Goal: Task Accomplishment & Management: Use online tool/utility

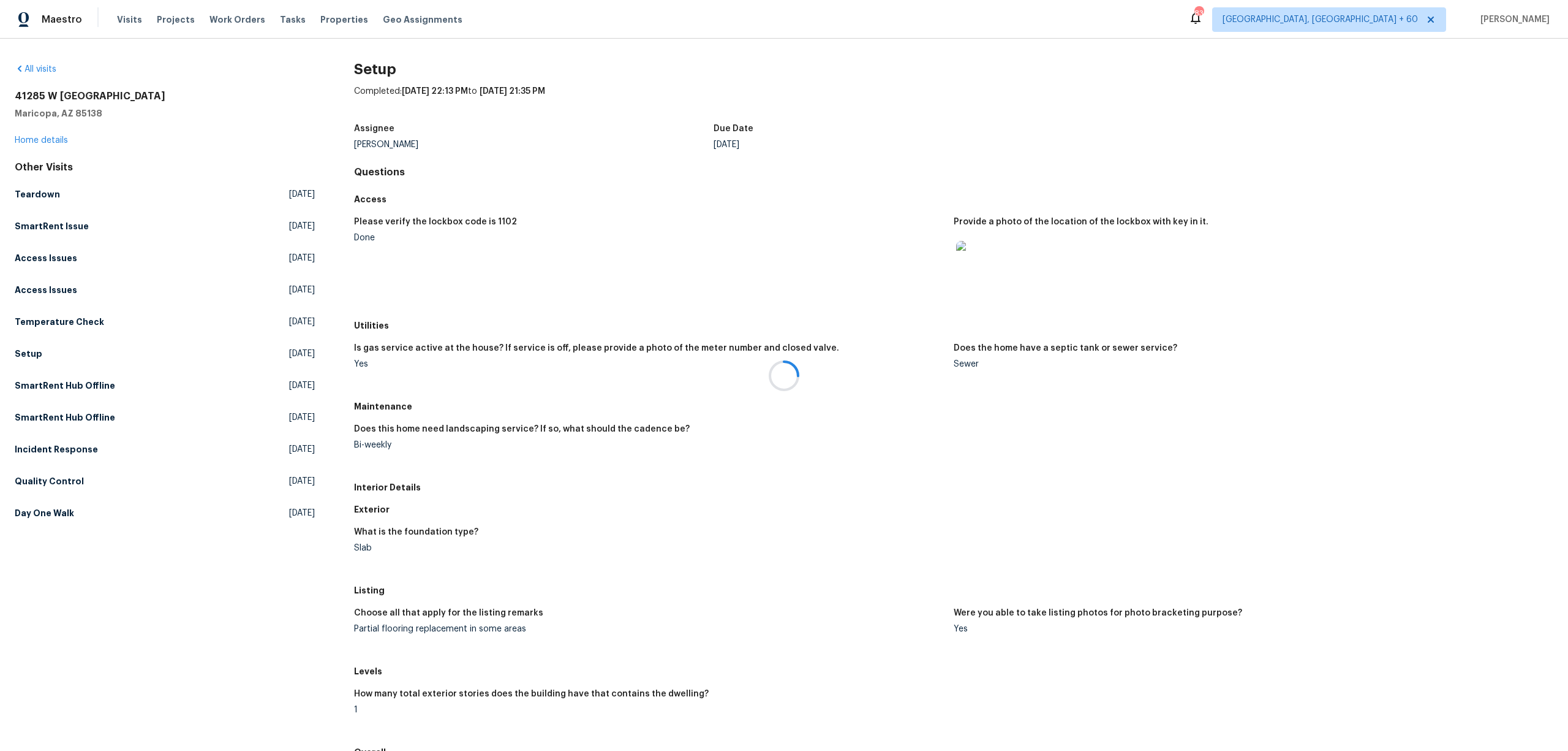
click at [16, 69] on div at bounding box center [784, 376] width 1568 height 751
click at [41, 70] on link "All visits" at bounding box center [35, 70] width 42 height 8
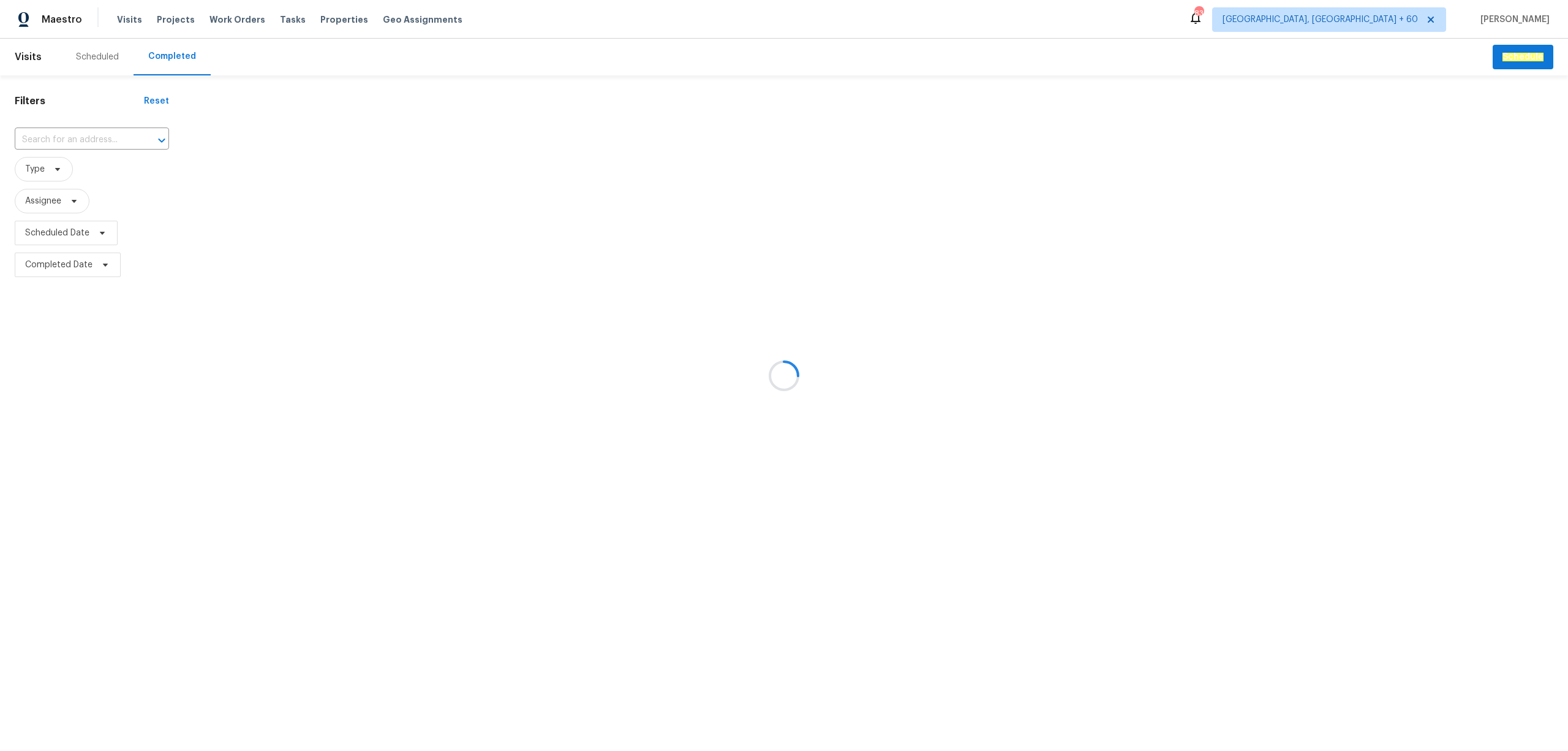
click at [81, 135] on div at bounding box center [784, 376] width 1568 height 751
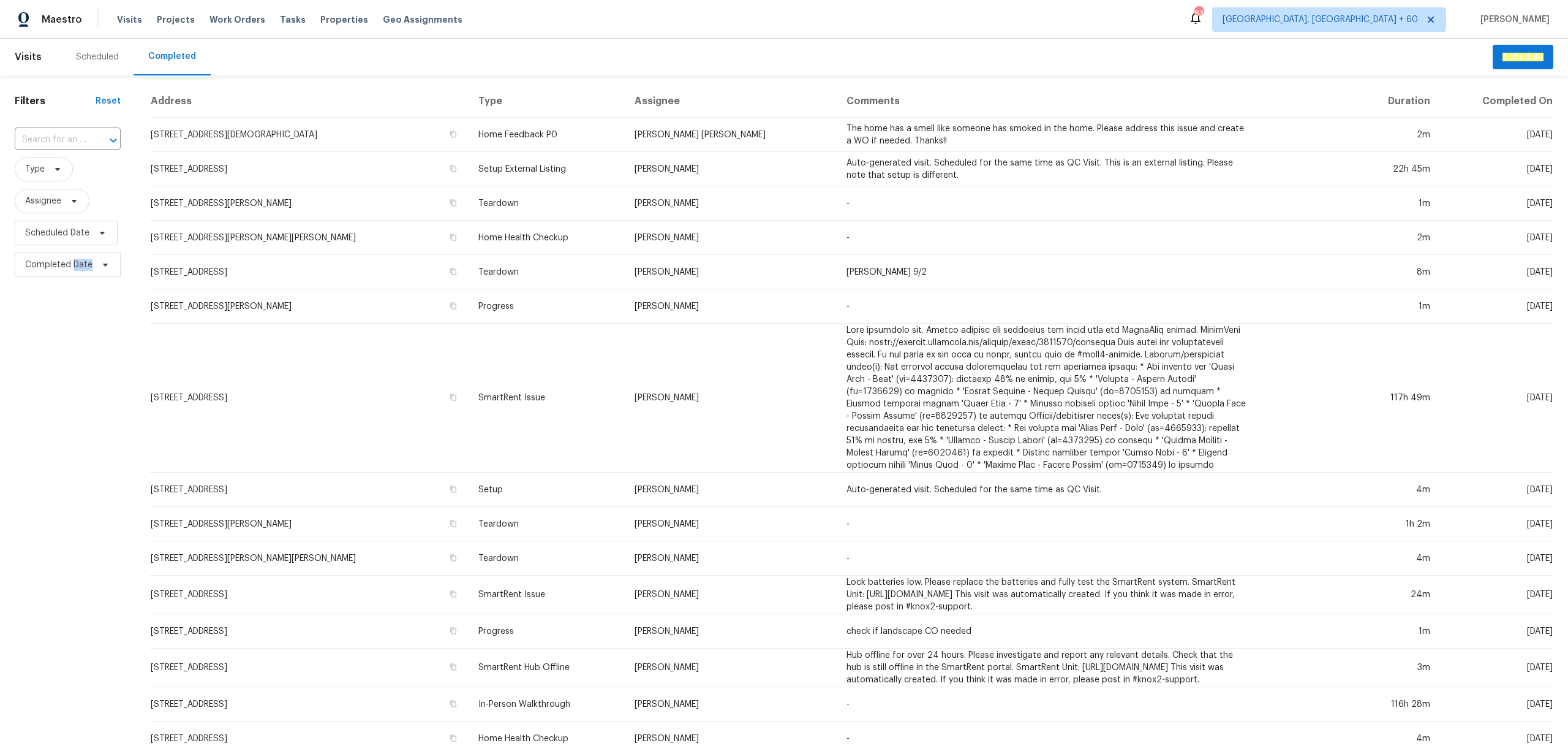
click at [81, 135] on input "text" at bounding box center [50, 140] width 72 height 19
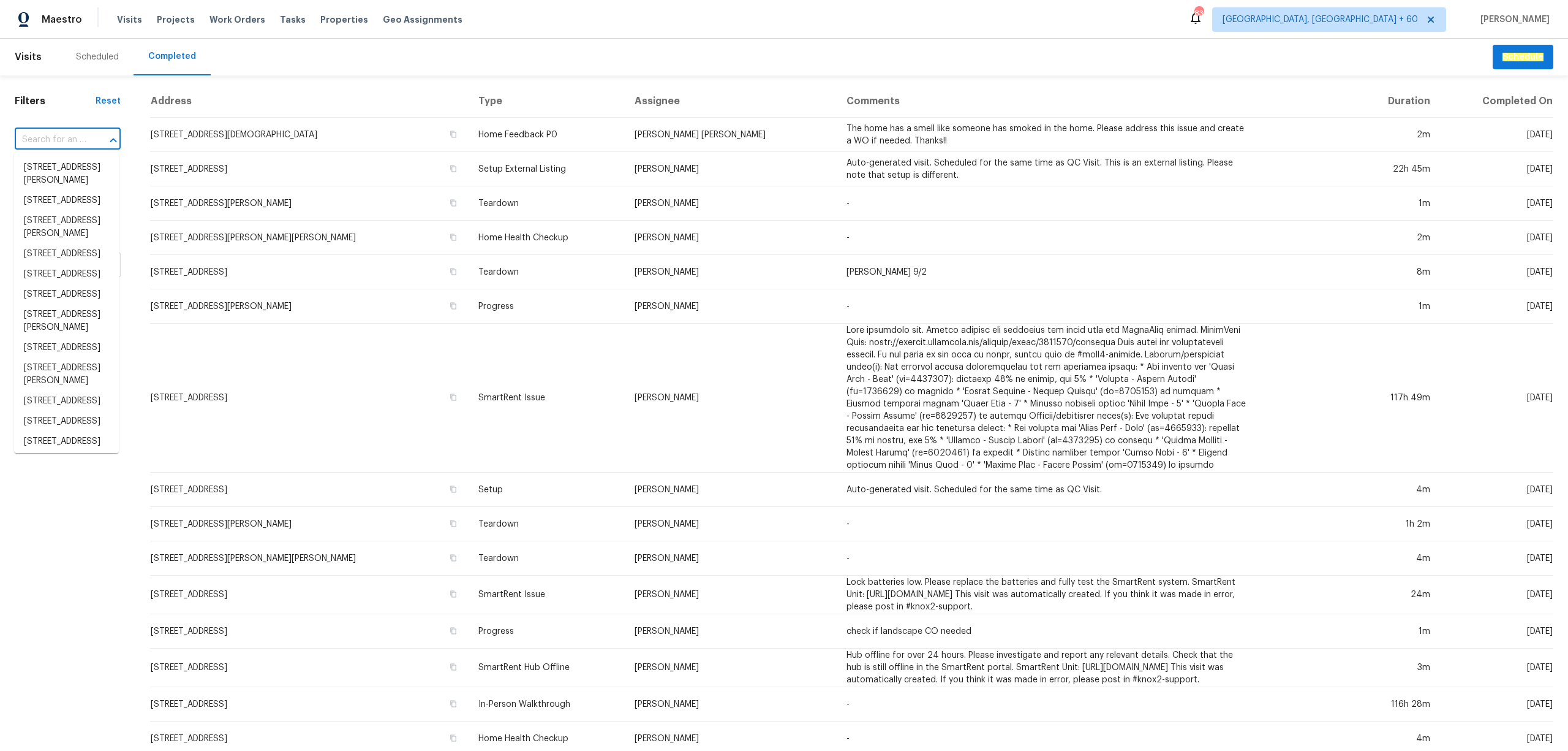
paste input "[STREET_ADDRESS]"
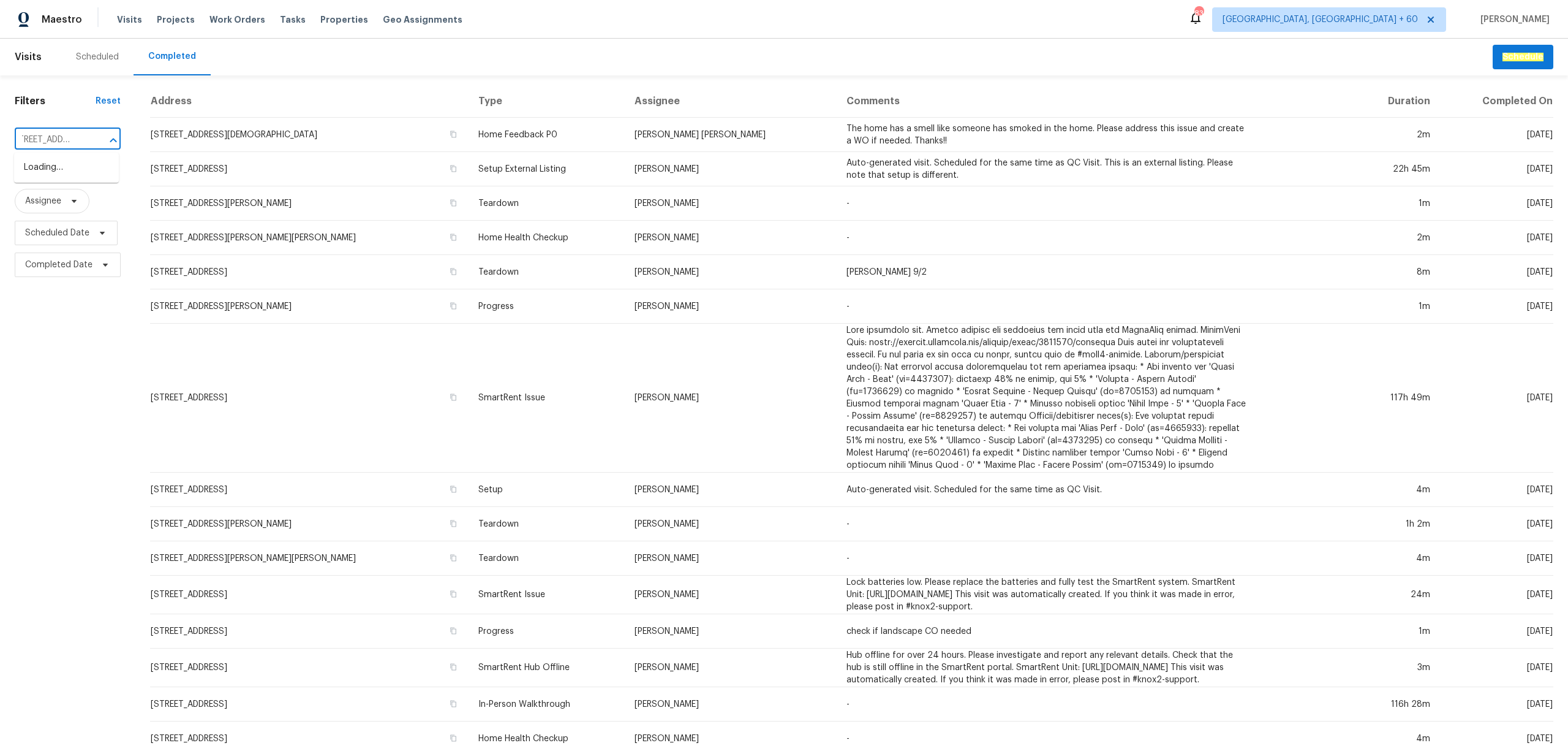
type input "[STREET_ADDRESS]"
click at [76, 165] on li "[STREET_ADDRESS]" at bounding box center [67, 168] width 105 height 20
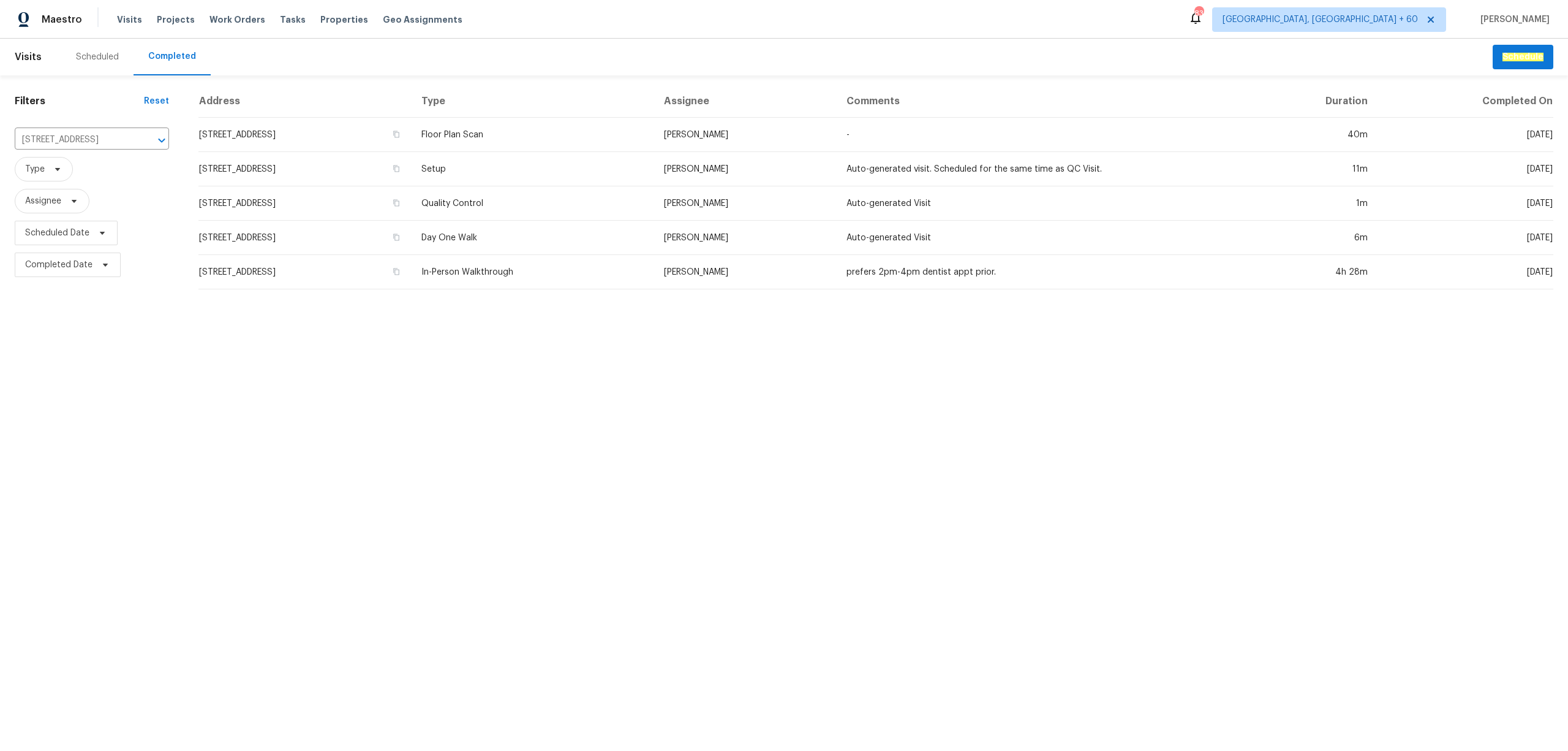
drag, startPoint x: 602, startPoint y: 163, endPoint x: 601, endPoint y: 156, distance: 7.1
click at [602, 159] on td "Setup" at bounding box center [533, 169] width 242 height 34
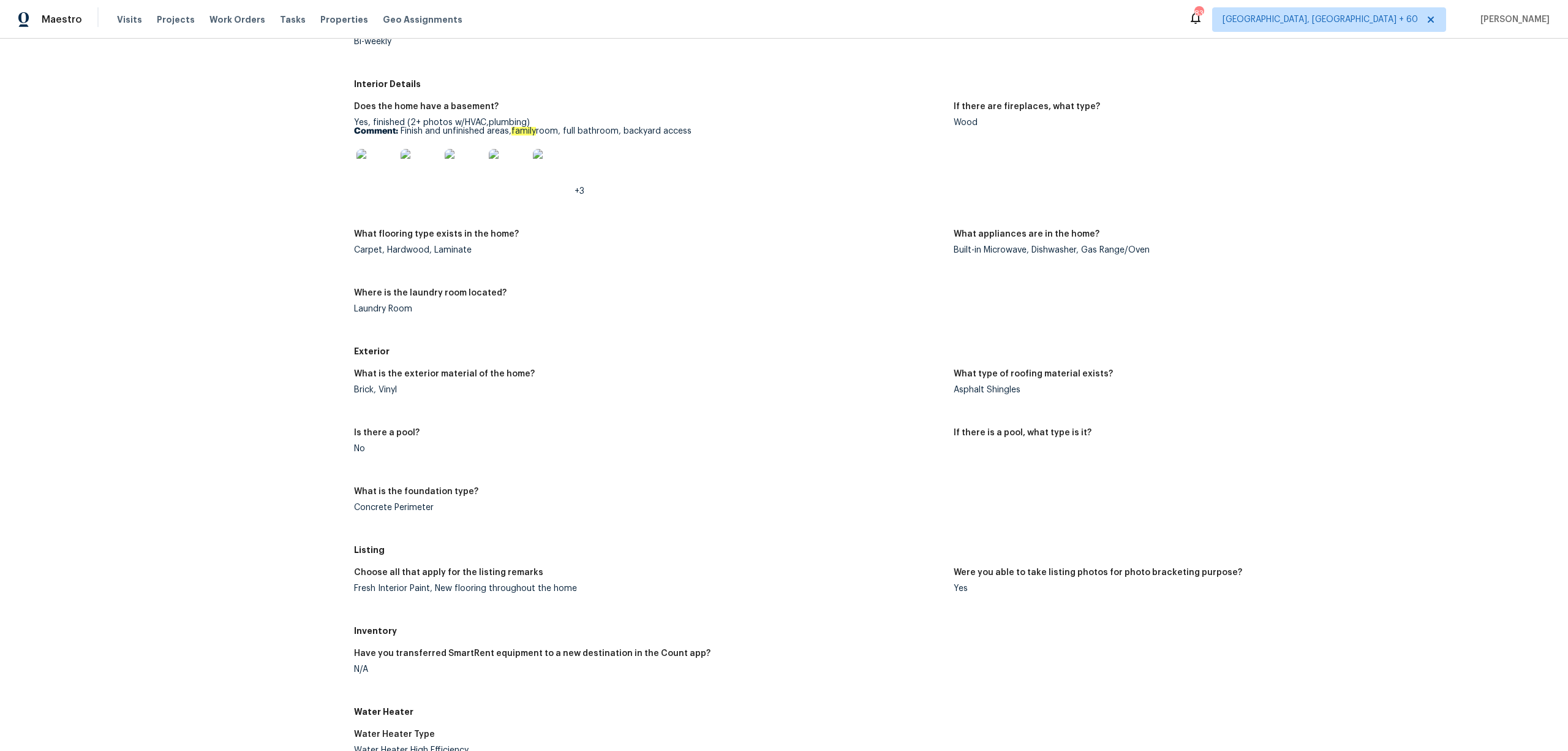
scroll to position [572, 0]
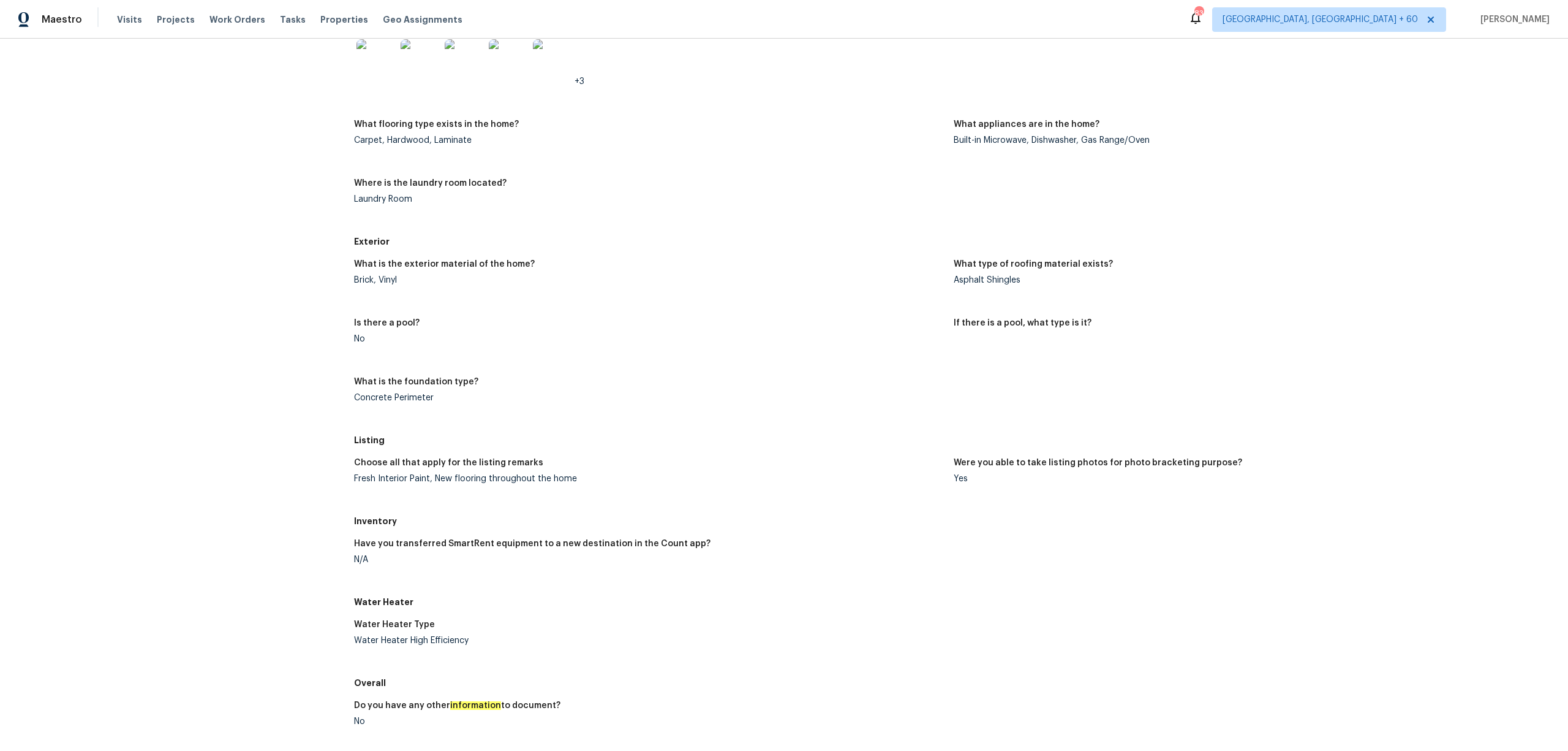
click at [770, 321] on div "Is there a pool?" at bounding box center [649, 326] width 590 height 16
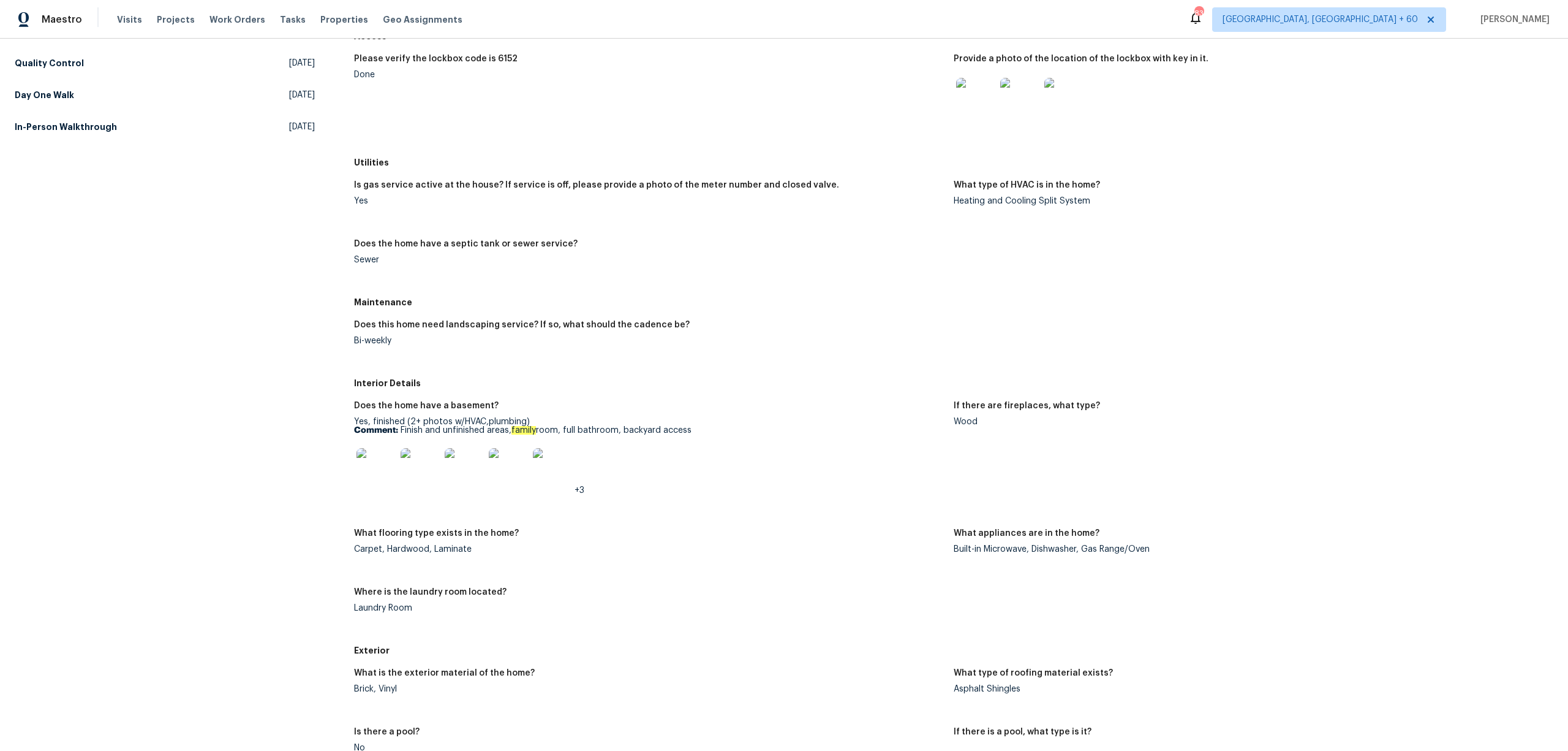
scroll to position [0, 0]
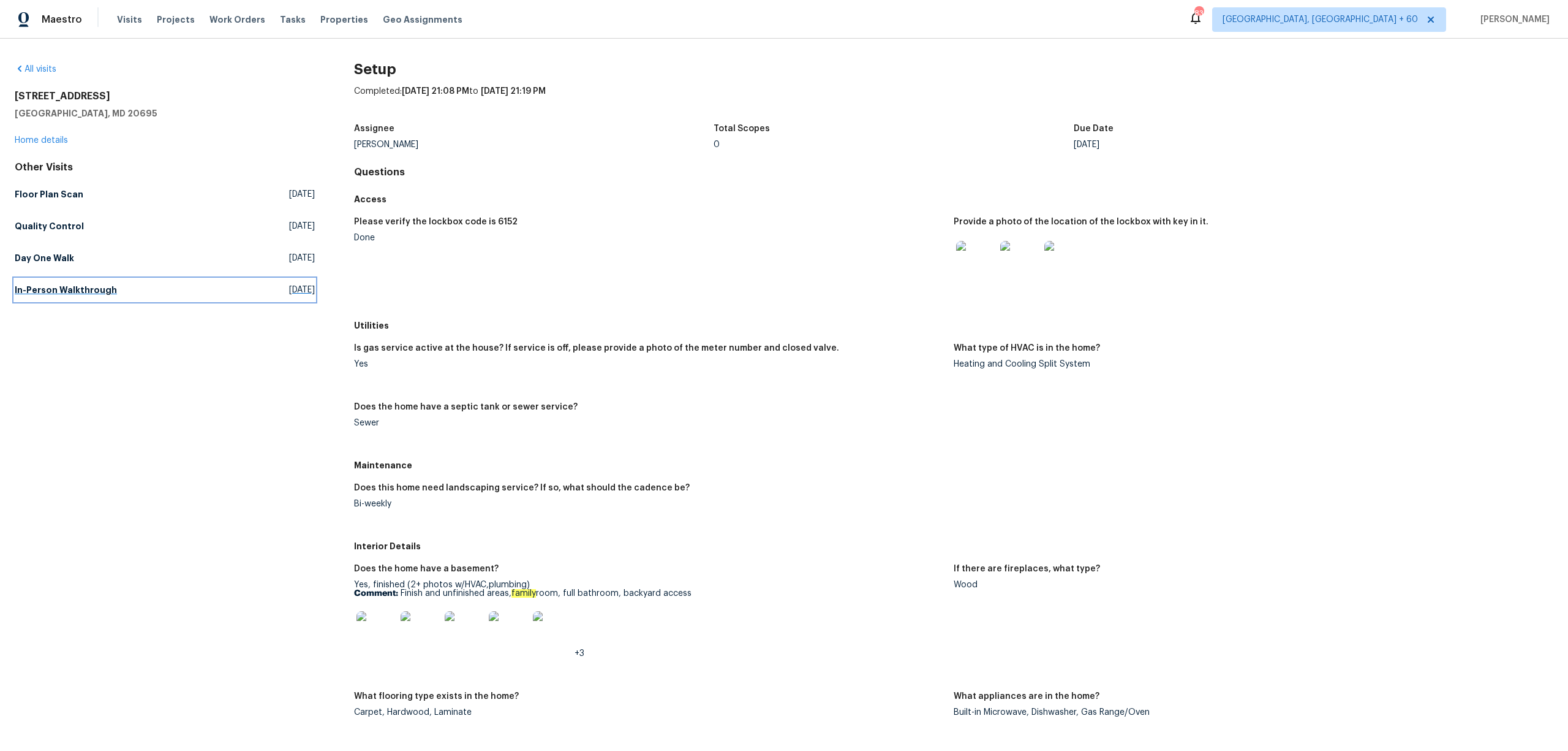
click at [88, 286] on h5 "In-Person Walkthrough" at bounding box center [65, 290] width 103 height 12
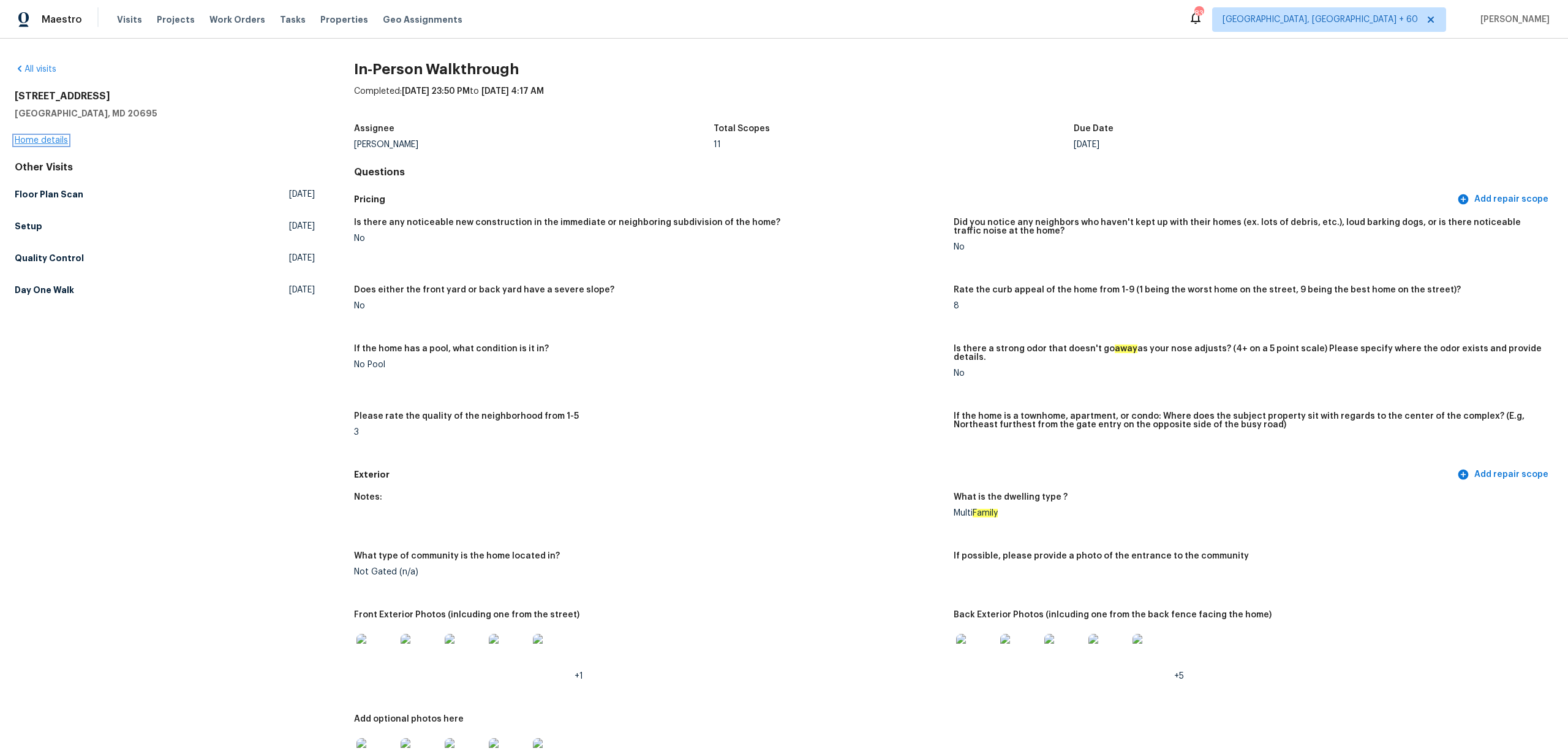
click at [37, 136] on link "Home details" at bounding box center [41, 140] width 53 height 8
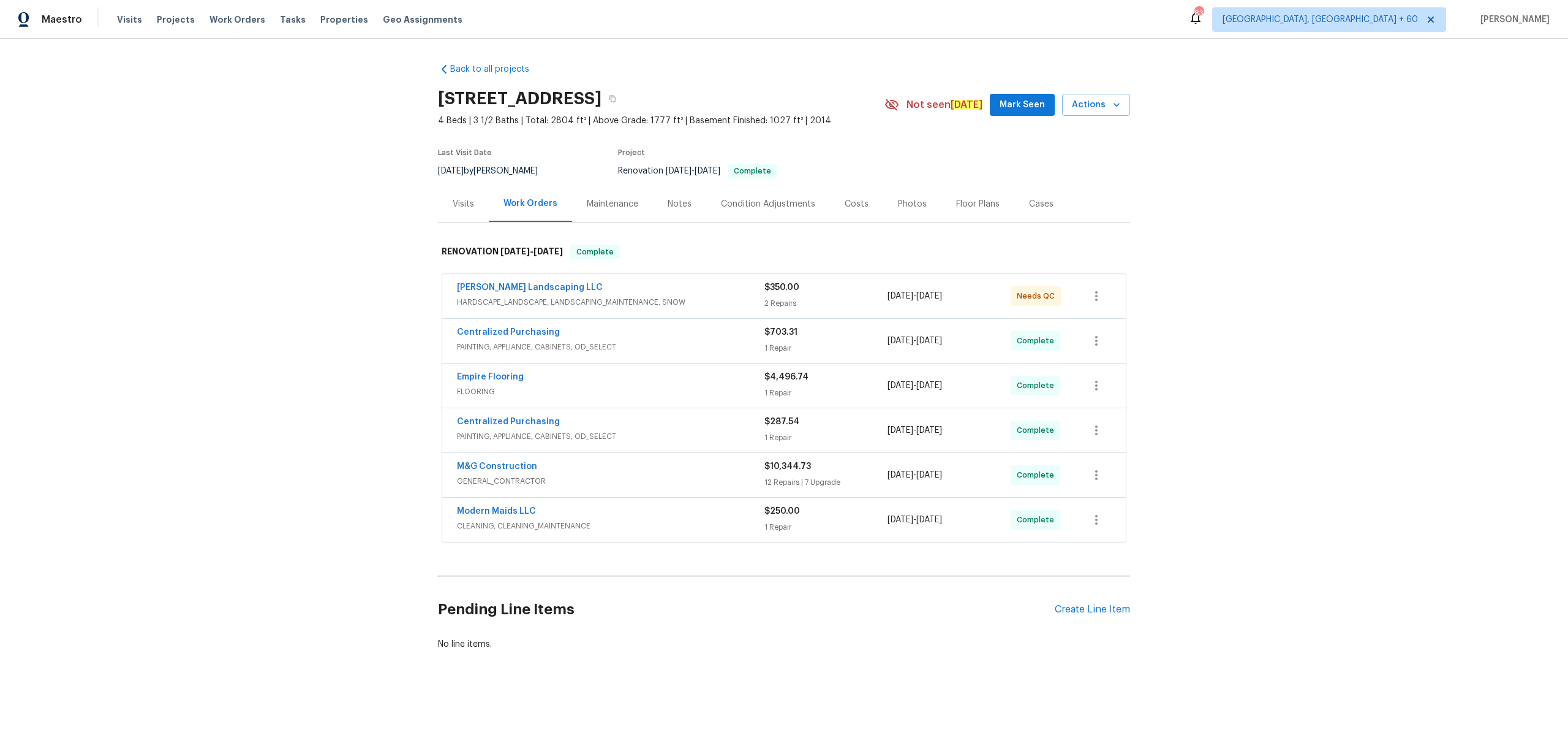
click at [883, 206] on div "Photos" at bounding box center [911, 203] width 58 height 36
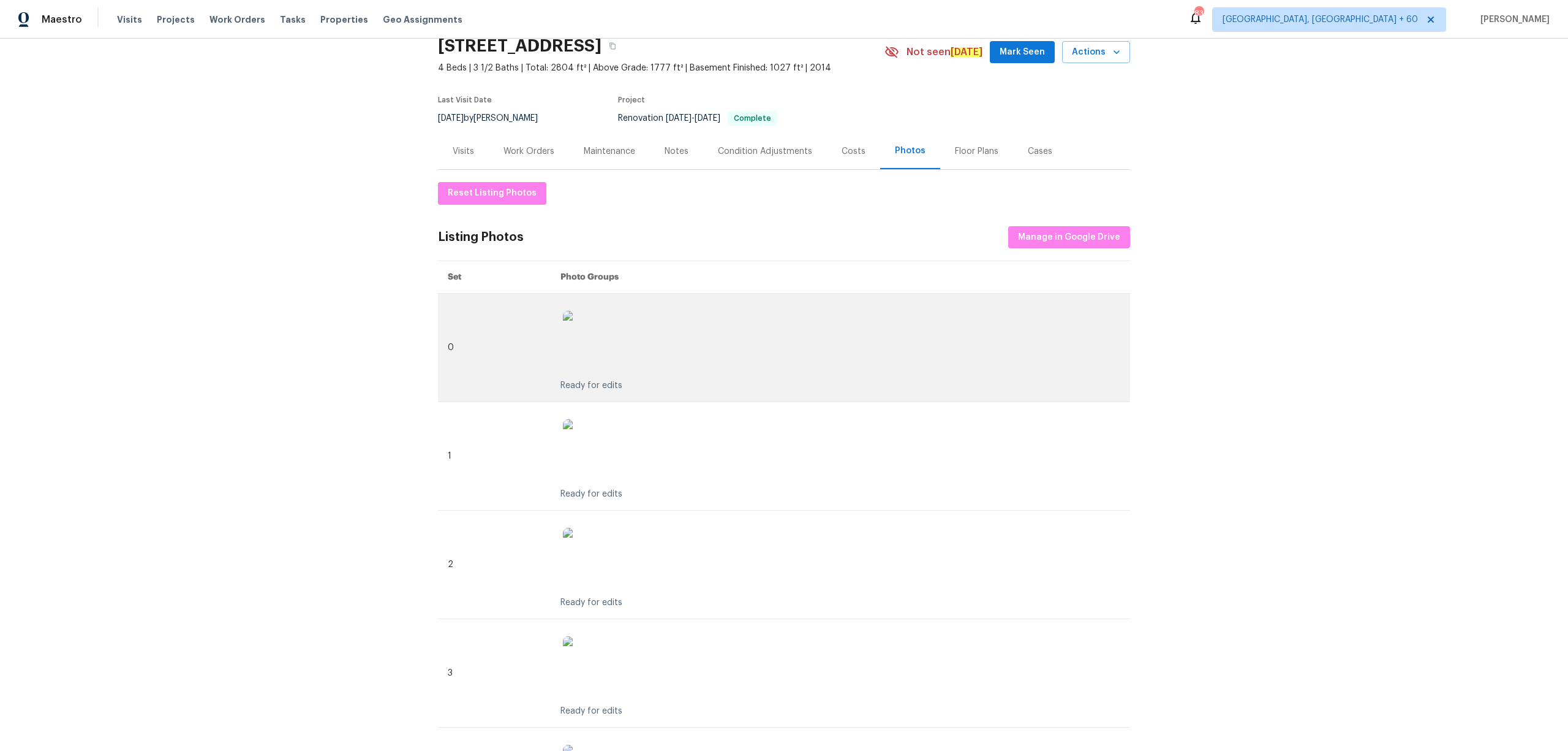
scroll to position [81, 0]
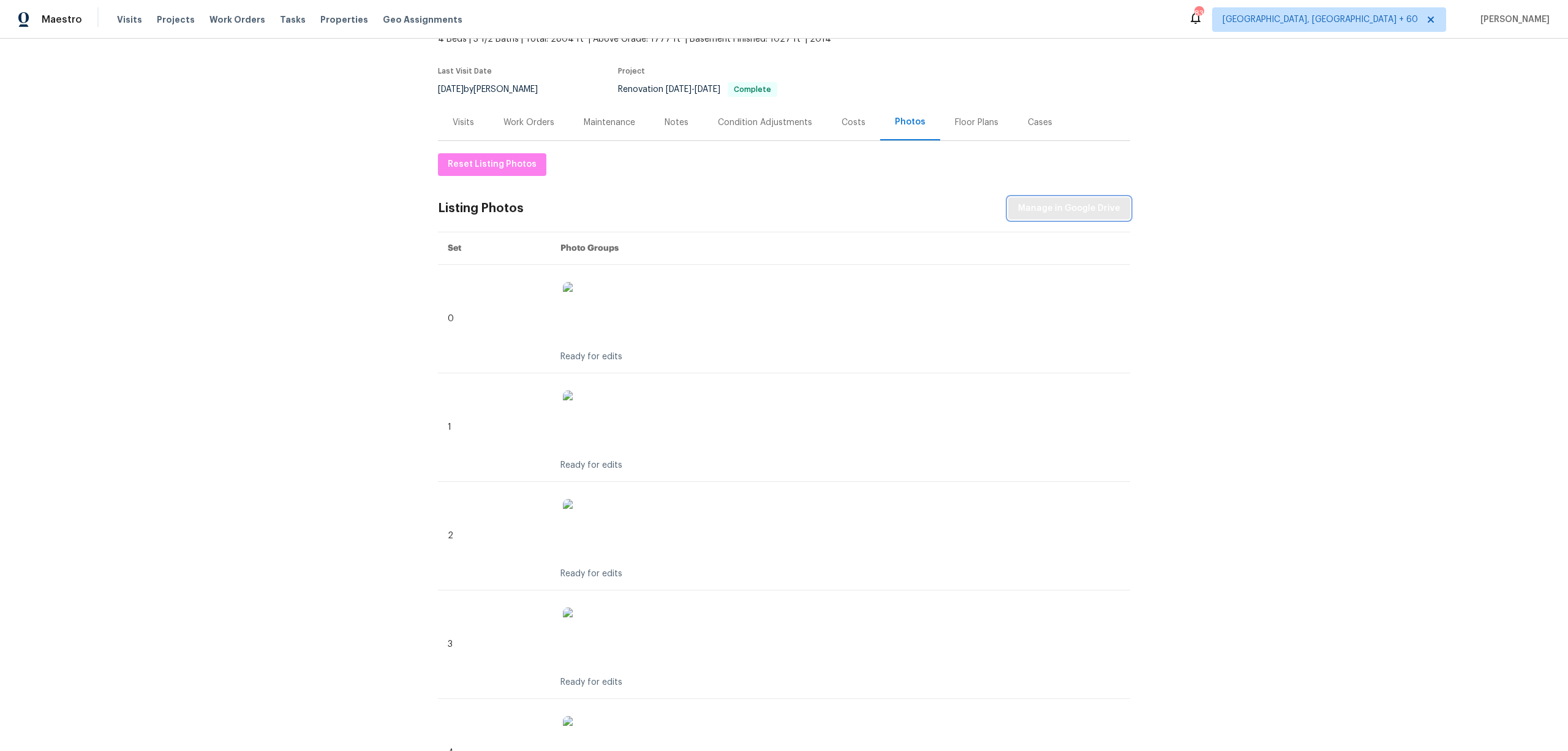
click at [1050, 214] on span "Manage in Google Drive" at bounding box center [1069, 209] width 103 height 15
